Goal: Communication & Community: Participate in discussion

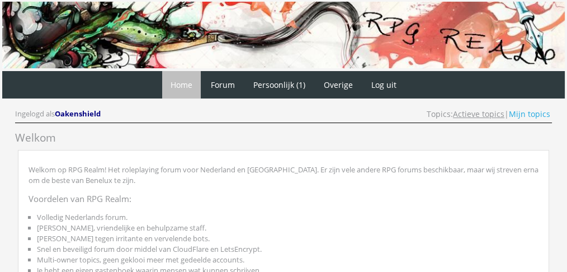
click at [468, 110] on link "Actieve topics" at bounding box center [478, 114] width 51 height 11
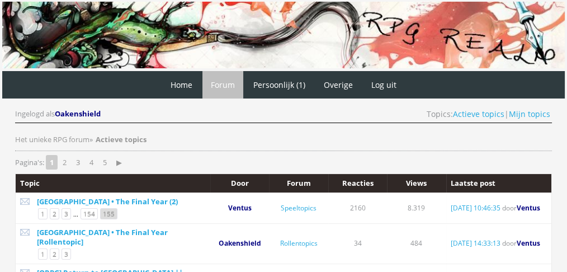
click at [110, 214] on link "155" at bounding box center [108, 213] width 17 height 11
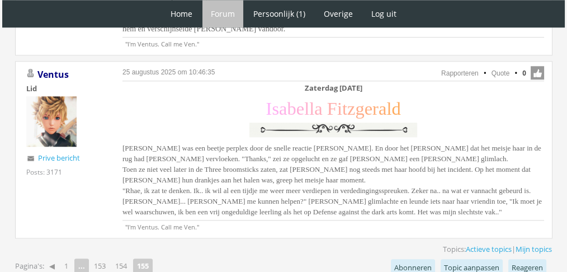
scroll to position [1162, 0]
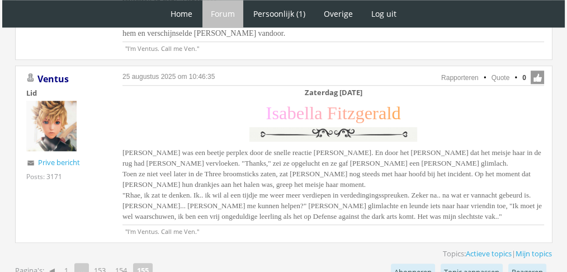
click at [396, 99] on div "Zaterdag 27 november I s a b e l l a F i t z g e r a l d Isabella was een beetj…" at bounding box center [334, 155] width 422 height 136
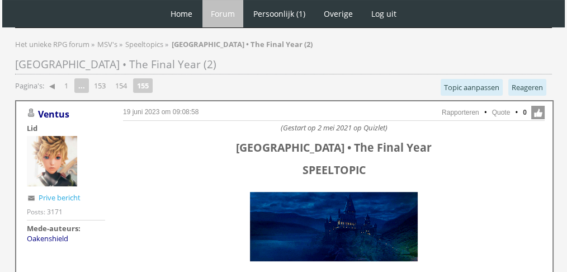
scroll to position [64, 0]
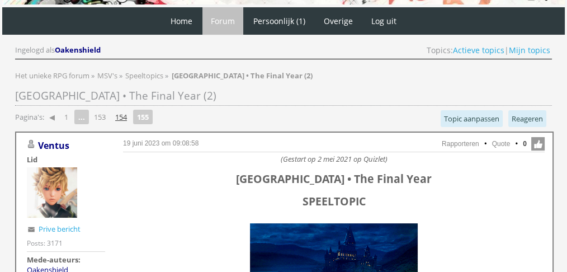
click at [123, 110] on link "154" at bounding box center [121, 117] width 21 height 16
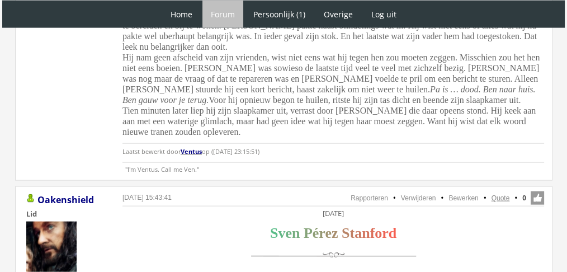
click at [498, 194] on link "Quote" at bounding box center [501, 198] width 18 height 8
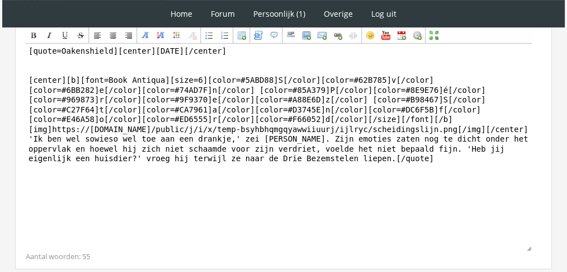
scroll to position [369, 0]
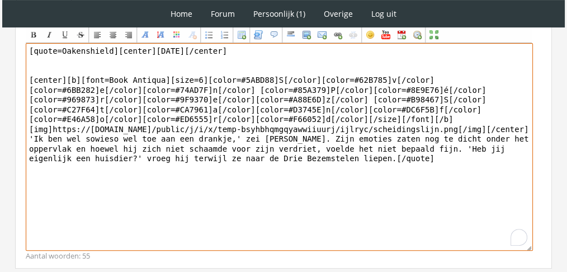
drag, startPoint x: 347, startPoint y: 203, endPoint x: 1, endPoint y: 135, distance: 352.8
paste textarea "[PERSON_NAME] hief zijn glas en nam een slok. Al snel dwaalden zijn herinnering…"
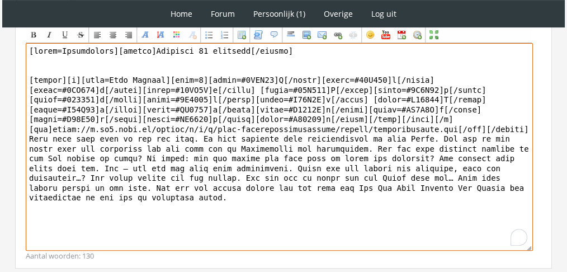
click at [97, 50] on textarea "To enrich screen reader interactions, please activate Accessibility in Grammarl…" at bounding box center [279, 147] width 507 height 208
drag, startPoint x: 103, startPoint y: 51, endPoint x: 8, endPoint y: 50, distance: 95.7
click at [8, 50] on div "RPG Realm Ingelogd als Oakenshield Topics: Actieve topics | Mijn topics Het uni…" at bounding box center [283, 33] width 558 height 632
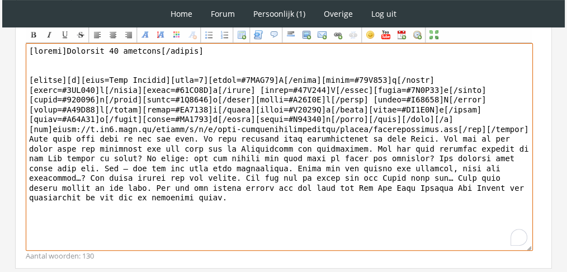
scroll to position [444, 0]
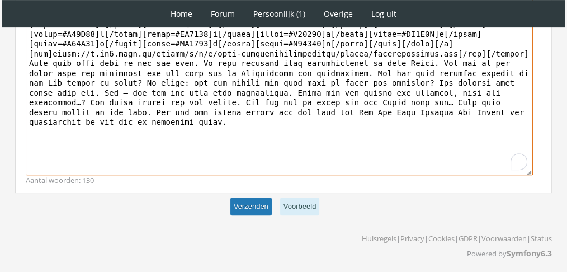
type textarea "[center]Zaterdag 27 november[/center] [center][b][font=Book Antiqua][size=6][co…"
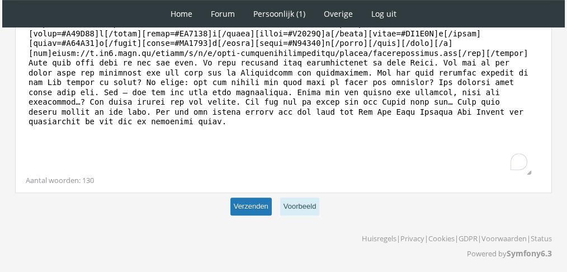
click at [247, 211] on button "Verzenden" at bounding box center [250, 206] width 41 height 18
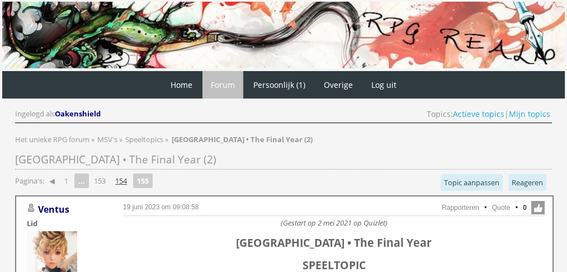
click at [126, 180] on link "154" at bounding box center [121, 181] width 21 height 16
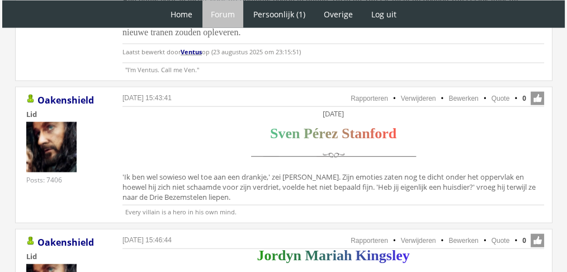
scroll to position [2619, 0]
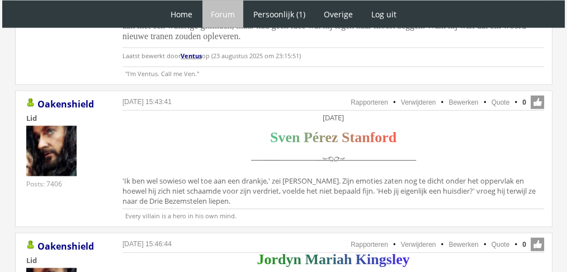
click at [503, 241] on link "Quote" at bounding box center [501, 245] width 18 height 8
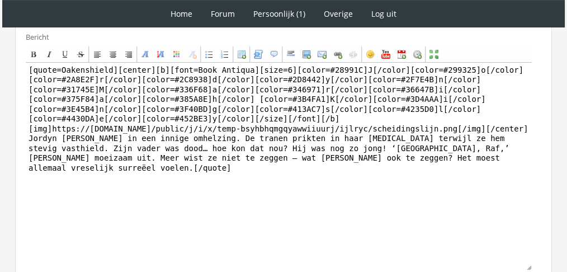
scroll to position [342, 0]
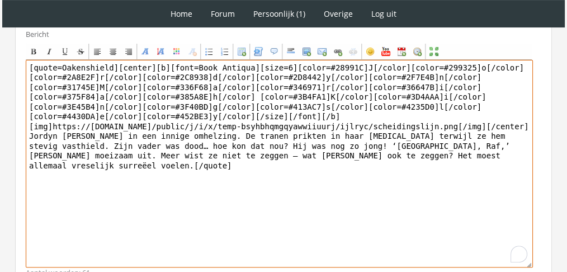
drag, startPoint x: 467, startPoint y: 215, endPoint x: 12, endPoint y: 129, distance: 462.3
click at [12, 129] on div "RPG Realm Ingelogd als Oakenshield Topics: Actieve topics | Mijn topics Het uni…" at bounding box center [283, 55] width 558 height 622
click at [107, 129] on textarea "[quote=Oakenshield][center][b][font=Book Antiqua][size=6][color=#28991C]J[/colo…" at bounding box center [279, 164] width 507 height 208
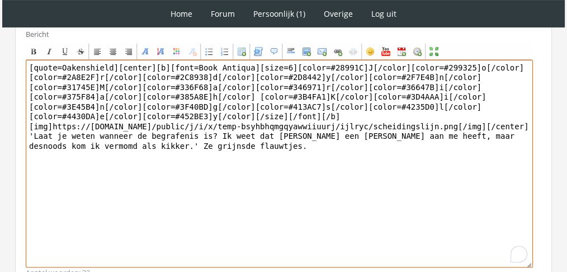
drag, startPoint x: 109, startPoint y: 53, endPoint x: 0, endPoint y: 8, distance: 118.1
click at [0, 8] on div "1 Home Forum Forum index Actieve topics Mijn topics Persoonlijk (1) Profiel Pri…" at bounding box center [283, 12] width 567 height 709
type textarea "[center][b][font=Book Antiqua][size=6][color=#28991C]J[/color][color=#299325]o[…"
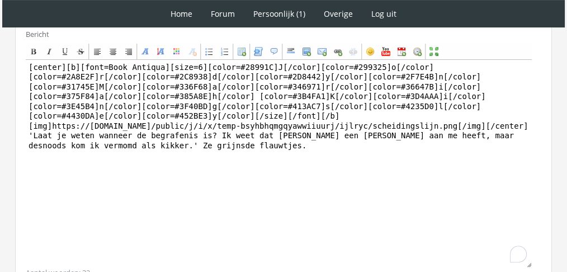
drag, startPoint x: 567, startPoint y: 150, endPoint x: 568, endPoint y: 185, distance: 34.7
click at [567, 185] on html "1 Home Forum Forum index Actieve topics Mijn topics Persoonlijk (1) Profiel Pri…" at bounding box center [283, 12] width 567 height 709
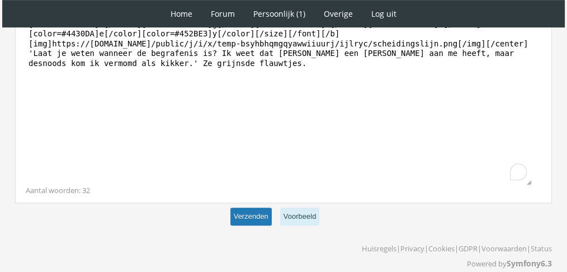
click at [237, 210] on button "Verzenden" at bounding box center [250, 217] width 41 height 18
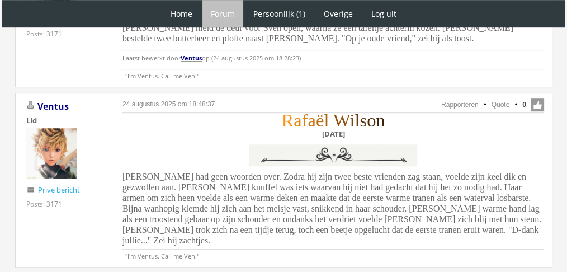
scroll to position [1482, 0]
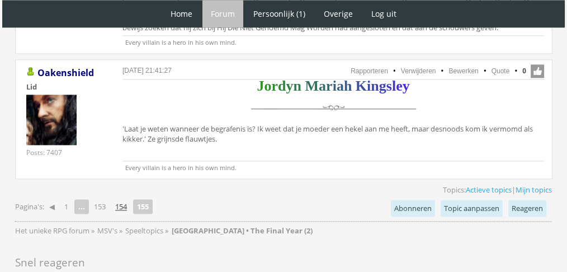
click at [124, 199] on link "154" at bounding box center [121, 207] width 21 height 16
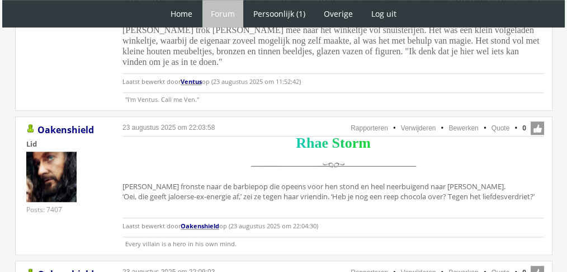
scroll to position [738, 0]
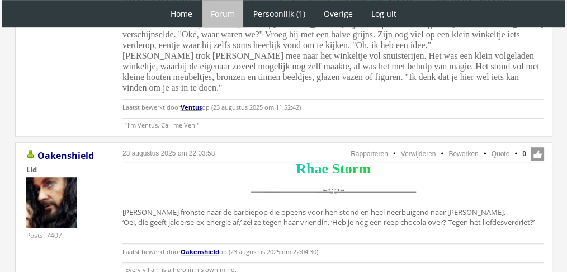
click at [498, 149] on li "Quote" at bounding box center [495, 154] width 29 height 10
click at [501, 150] on link "Quote" at bounding box center [501, 154] width 18 height 8
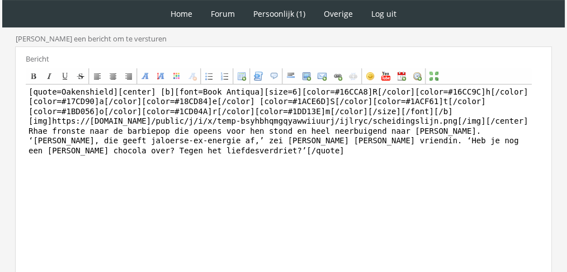
scroll to position [313, 0]
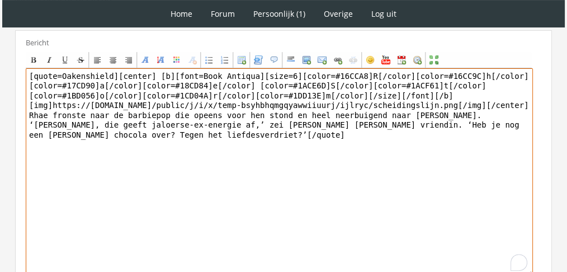
drag, startPoint x: 199, startPoint y: 187, endPoint x: 26, endPoint y: 123, distance: 184.8
click at [26, 123] on textarea "[quote=Oakenshield][center] [b][font=Book Antiqua][size=6][color=#16CCA8]R[/col…" at bounding box center [279, 172] width 507 height 208
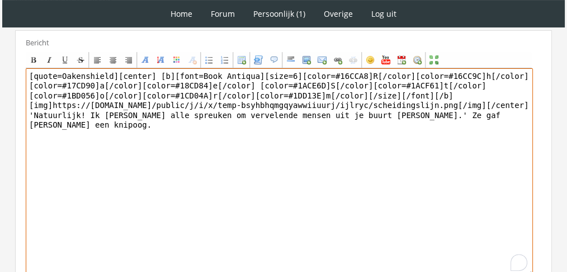
click at [117, 81] on textarea "[quote=Oakenshield][center] [b][font=Book Antiqua][size=6][color=#16CCA8]R[/col…" at bounding box center [279, 172] width 507 height 208
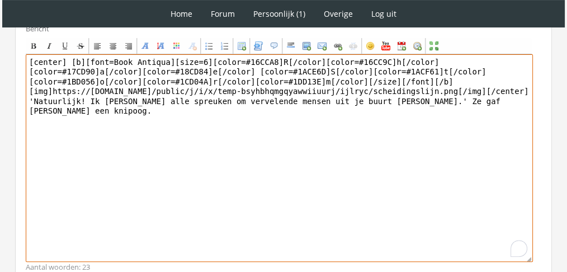
scroll to position [384, 0]
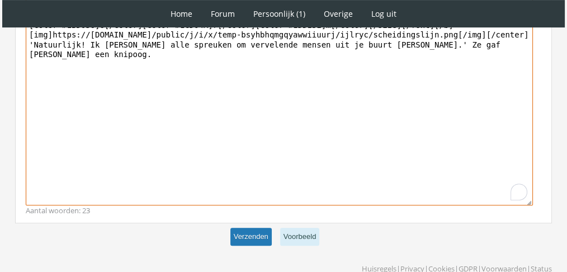
type textarea "[center] [b][font=Book Antiqua][size=6][color=#16CCA8]R[/color][color=#16CC9C]h…"
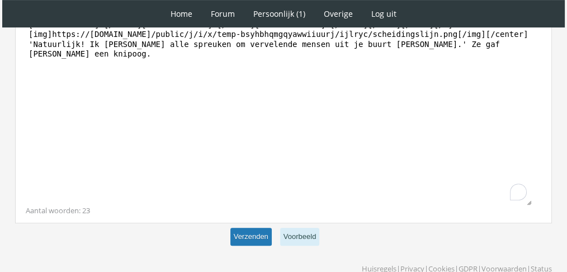
click at [256, 238] on button "Verzenden" at bounding box center [250, 237] width 41 height 18
